Goal: Information Seeking & Learning: Learn about a topic

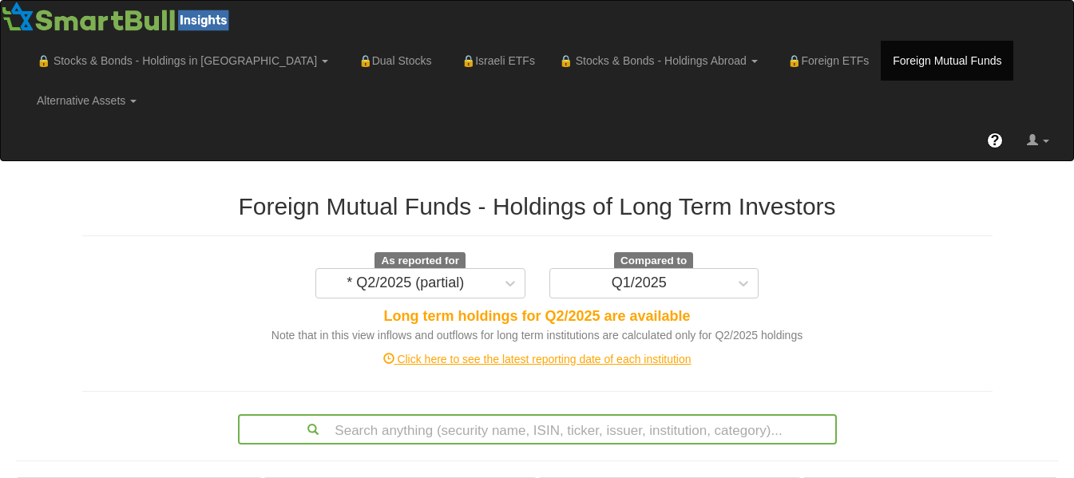
scroll to position [602, 0]
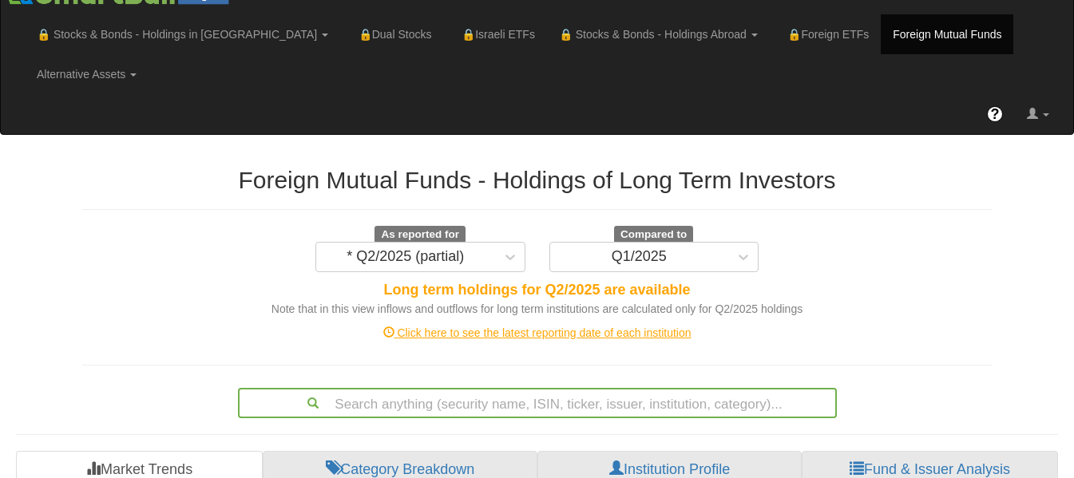
scroll to position [0, 0]
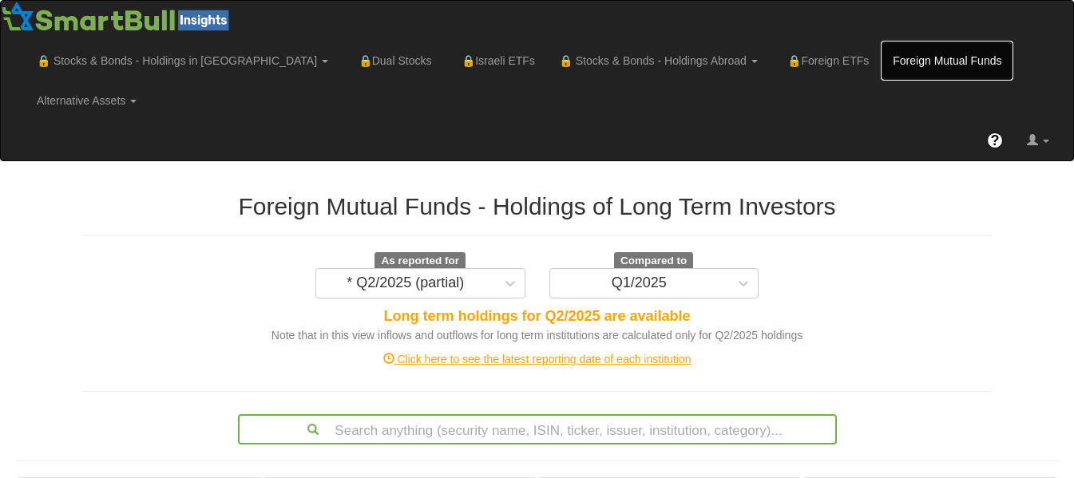
click at [881, 77] on link "Foreign Mutual Funds" at bounding box center [947, 61] width 133 height 40
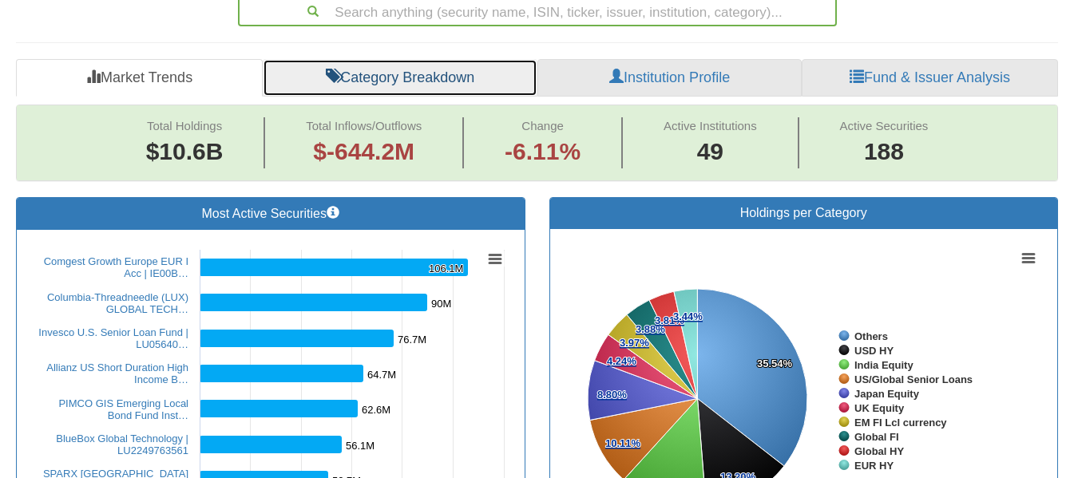
click at [450, 59] on link "Category Breakdown" at bounding box center [400, 78] width 275 height 38
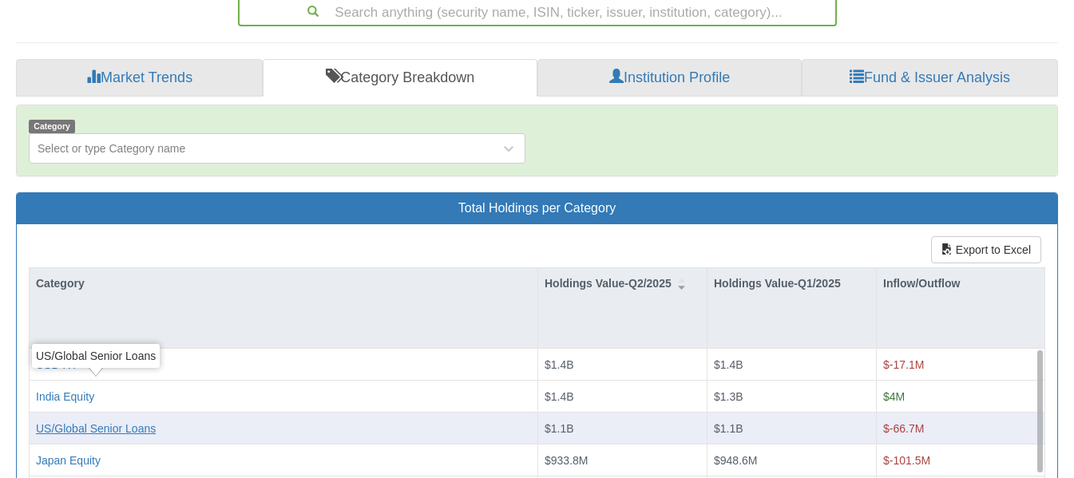
click at [142, 420] on div "US/Global Senior Loans" at bounding box center [96, 428] width 120 height 16
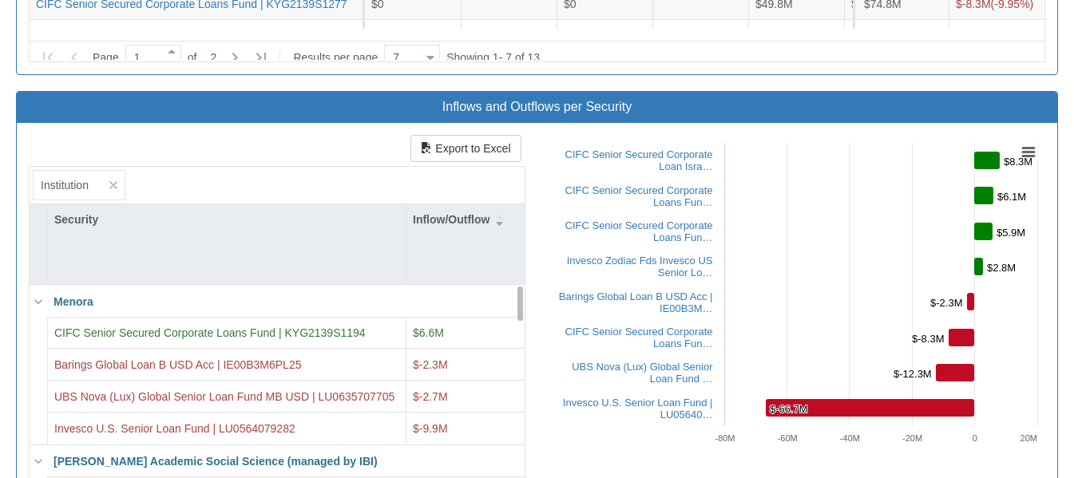
scroll to position [1435, 0]
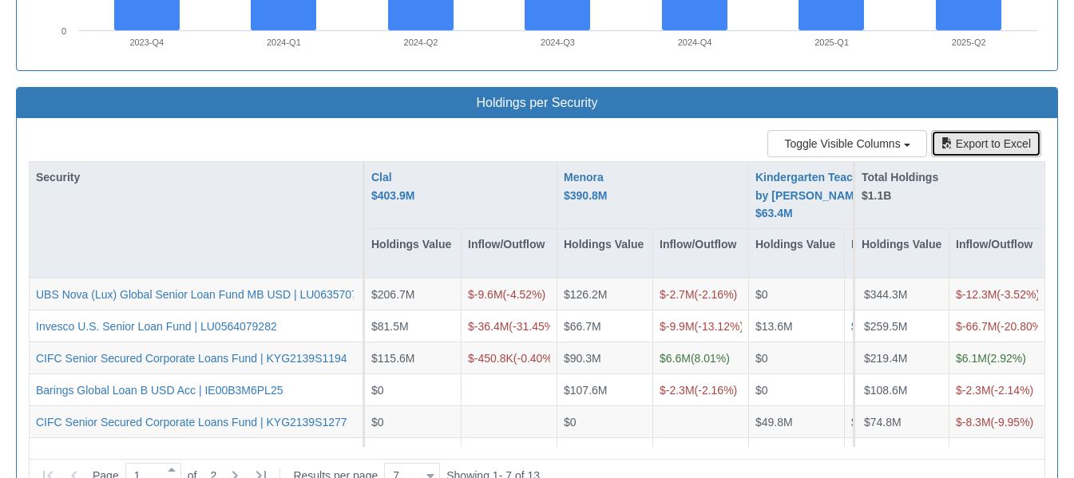
click at [989, 130] on button "Export to Excel" at bounding box center [986, 143] width 110 height 27
